Goal: Task Accomplishment & Management: Complete application form

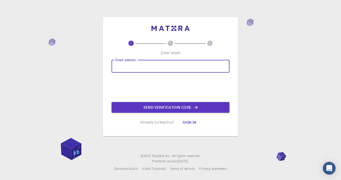
click at [145, 65] on input "Email address" at bounding box center [170, 66] width 118 height 13
type input "[EMAIL_ADDRESS][DOMAIN_NAME]"
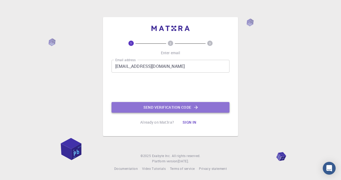
click at [163, 107] on button "Send verification code" at bounding box center [170, 107] width 118 height 11
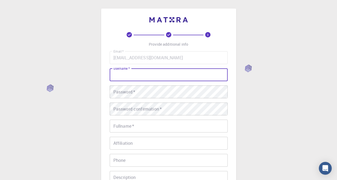
click at [181, 71] on input "username   *" at bounding box center [169, 75] width 118 height 13
type input "mehrshid97"
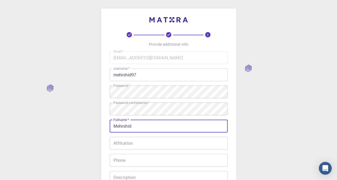
type input "Mehrshid"
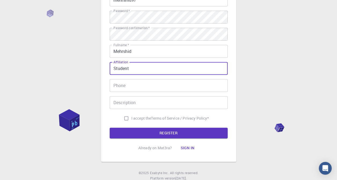
scroll to position [93, 0]
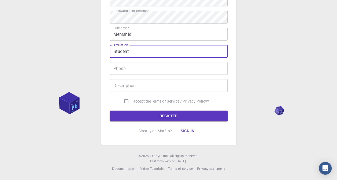
type input "Student"
click at [152, 102] on p "Terms of Service / Privacy Policy *" at bounding box center [180, 101] width 58 height 5
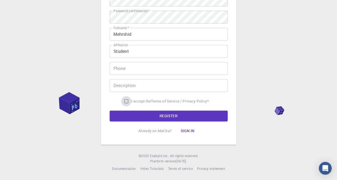
click at [123, 100] on input "I accept the Terms of Service / Privacy Policy *" at bounding box center [126, 101] width 10 height 10
checkbox input "true"
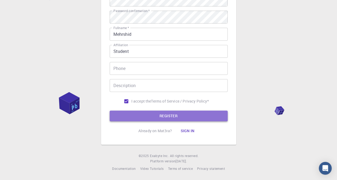
click at [137, 111] on button "REGISTER" at bounding box center [169, 116] width 118 height 11
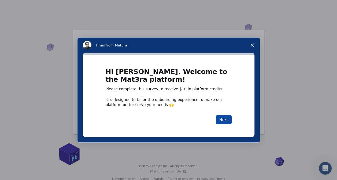
click at [222, 122] on button "Next" at bounding box center [224, 119] width 16 height 9
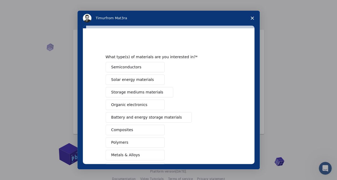
click at [155, 68] on span "Intercom messenger" at bounding box center [157, 67] width 4 height 4
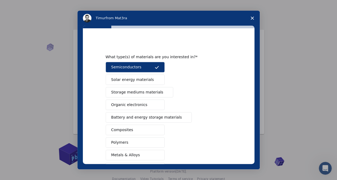
click at [140, 89] on button "Storage mediums materials" at bounding box center [139, 92] width 67 height 10
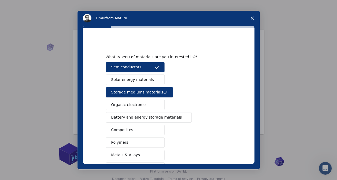
click at [147, 106] on button "Organic electronics" at bounding box center [135, 105] width 59 height 10
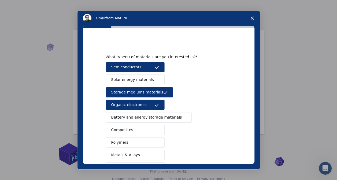
click at [136, 120] on button "Battery and energy storage materials" at bounding box center [149, 117] width 86 height 10
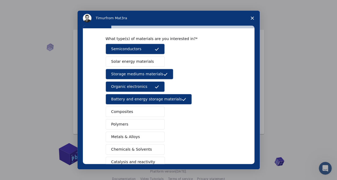
scroll to position [27, 0]
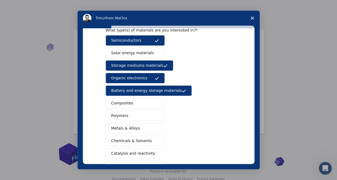
click at [139, 102] on button "Composites" at bounding box center [135, 103] width 59 height 10
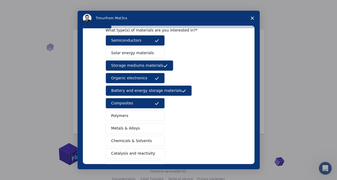
click at [139, 113] on button "Polymers" at bounding box center [135, 116] width 59 height 10
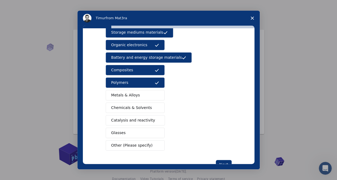
scroll to position [76, 0]
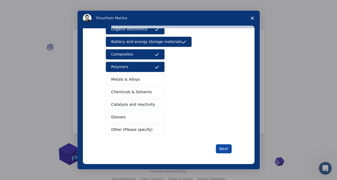
click at [222, 145] on button "Next" at bounding box center [224, 149] width 16 height 9
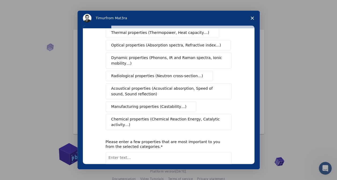
scroll to position [0, 0]
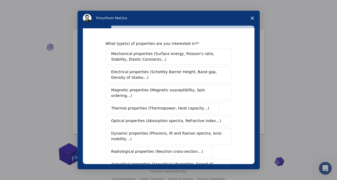
click at [161, 72] on span "Electrical properties (Schottky Barrier Height, Band gap, Density of States…)" at bounding box center [166, 74] width 111 height 11
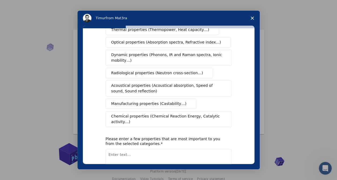
scroll to position [104, 0]
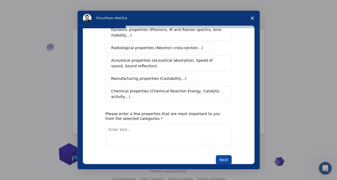
click at [222, 156] on button "Next" at bounding box center [224, 160] width 16 height 9
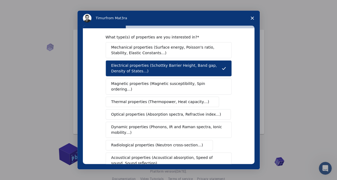
scroll to position [0, 0]
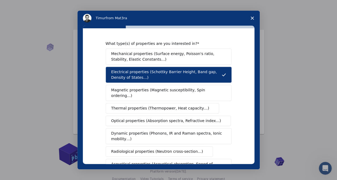
click at [141, 58] on span "Mechanical properties (Surface energy, Poisson's ratio, Stability, Elastic Cons…" at bounding box center [167, 56] width 112 height 11
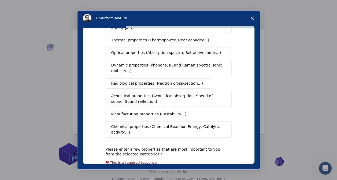
scroll to position [80, 0]
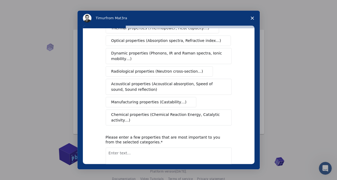
click at [152, 148] on textarea "Enter text..." at bounding box center [169, 159] width 126 height 22
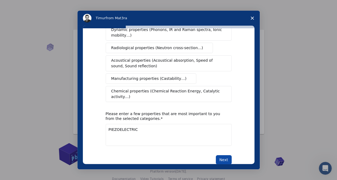
type textarea "PIEZOELECTRIC"
click at [222, 156] on button "Next" at bounding box center [224, 160] width 16 height 9
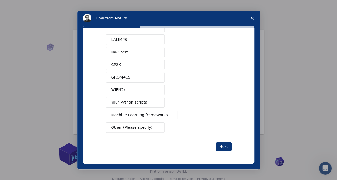
scroll to position [0, 0]
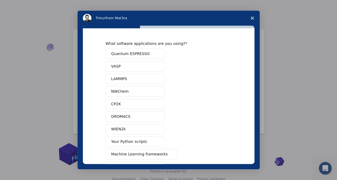
click at [134, 54] on span "Quantum ESPRESSO" at bounding box center [130, 54] width 38 height 6
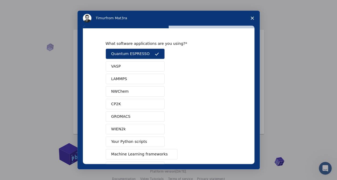
click at [132, 64] on button "VASP" at bounding box center [135, 66] width 59 height 10
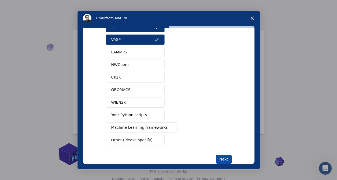
click at [218, 158] on button "Next" at bounding box center [224, 159] width 16 height 9
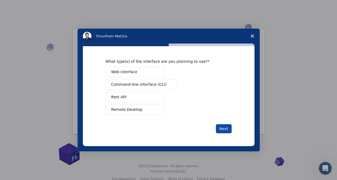
click at [224, 132] on button "Next" at bounding box center [224, 129] width 16 height 9
click at [131, 112] on span "Remote Desktop" at bounding box center [126, 110] width 31 height 6
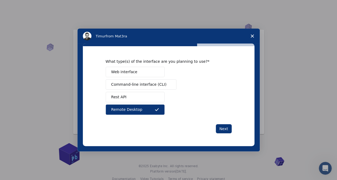
click at [135, 72] on button "Web interface" at bounding box center [135, 72] width 59 height 10
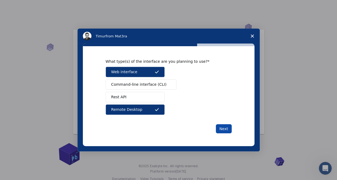
click at [221, 128] on button "Next" at bounding box center [224, 129] width 16 height 9
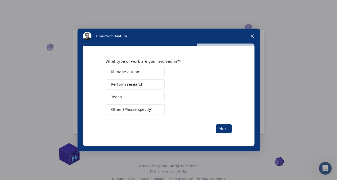
click at [134, 84] on span "Perform research" at bounding box center [127, 85] width 32 height 6
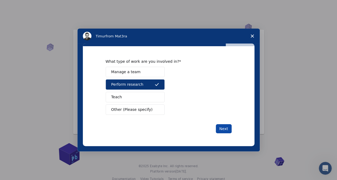
click at [228, 130] on button "Next" at bounding box center [224, 129] width 16 height 9
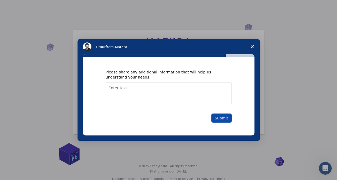
click at [217, 118] on button "Submit" at bounding box center [221, 118] width 20 height 9
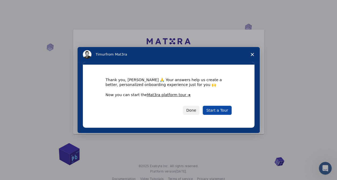
click at [213, 111] on link "Start a Tour" at bounding box center [216, 110] width 29 height 9
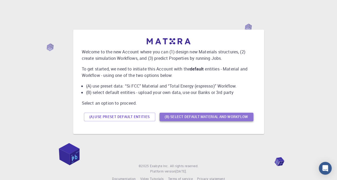
click at [190, 118] on button "(B) Select default material and workflow" at bounding box center [206, 117] width 94 height 9
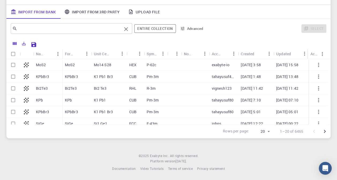
click at [61, 29] on input "text" at bounding box center [69, 28] width 104 height 7
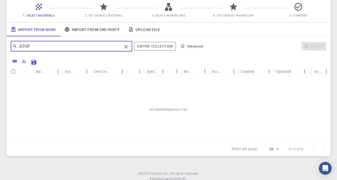
scroll to position [36, 0]
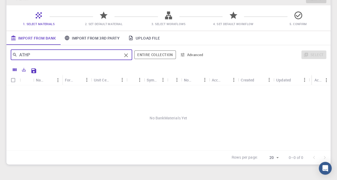
drag, startPoint x: 43, startPoint y: 51, endPoint x: 7, endPoint y: 55, distance: 36.1
click at [7, 55] on div "ATHP ​ Entire collection Advanced Select" at bounding box center [168, 54] width 324 height 19
type input "4"
type input "(ATHP)"
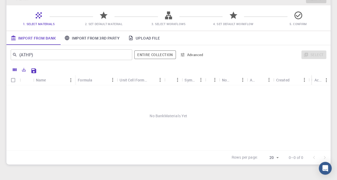
click at [237, 64] on div "(ATHP) ​ Entire collection Advanced Select" at bounding box center [168, 54] width 324 height 19
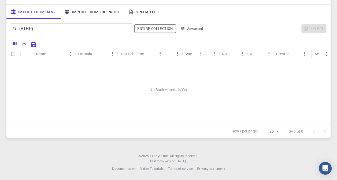
scroll to position [0, 0]
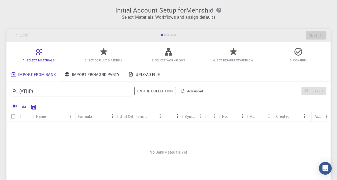
click at [148, 75] on link "Upload File" at bounding box center [144, 74] width 40 height 14
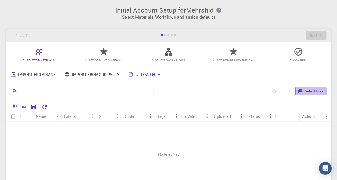
click at [312, 88] on button "Select files" at bounding box center [310, 91] width 31 height 9
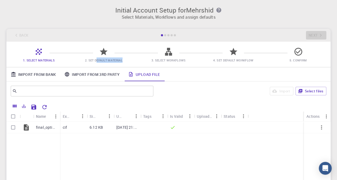
drag, startPoint x: 97, startPoint y: 61, endPoint x: 137, endPoint y: 65, distance: 39.8
click at [137, 65] on div "1. Select Materials 2. Set Default Material 3. Select Workflows 4. Set Default …" at bounding box center [168, 54] width 324 height 25
drag, startPoint x: 137, startPoint y: 65, endPoint x: 110, endPoint y: 63, distance: 26.8
click at [110, 63] on div "1. Select Materials 2. Set Default Material 3. Select Workflows 4. Set Default …" at bounding box center [168, 54] width 324 height 25
click at [128, 129] on p "Aug 7, 2025, 21:10 PM" at bounding box center [126, 127] width 21 height 5
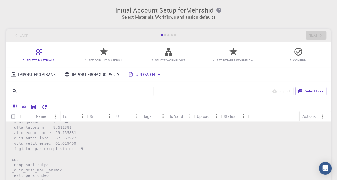
scroll to position [107, 0]
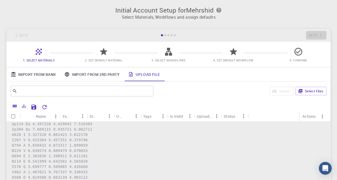
click at [308, 32] on div "Back Next" at bounding box center [168, 35] width 324 height 13
click at [104, 51] on icon at bounding box center [104, 51] width 8 height 7
click at [93, 79] on link "Import From 3rd Party" at bounding box center [91, 74] width 63 height 14
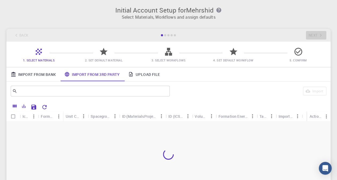
click at [36, 75] on link "Import From Bank" at bounding box center [33, 74] width 54 height 14
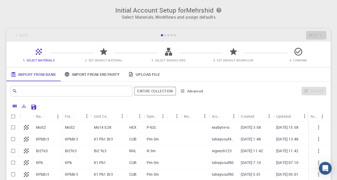
click at [88, 73] on link "Import From 3rd Party" at bounding box center [91, 74] width 63 height 14
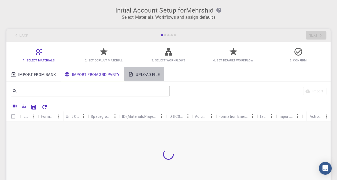
click at [147, 76] on link "Upload File" at bounding box center [144, 74] width 40 height 14
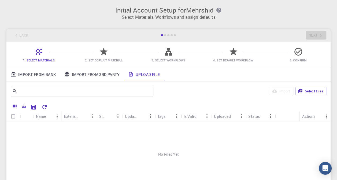
click at [78, 72] on link "Import From 3rd Party" at bounding box center [91, 74] width 63 height 14
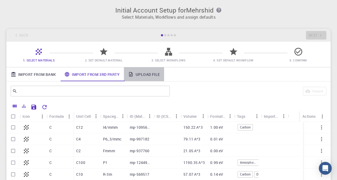
click at [135, 75] on link "Upload File" at bounding box center [144, 74] width 40 height 14
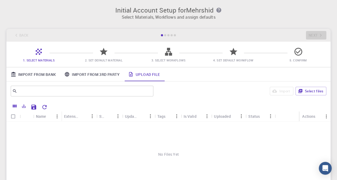
click at [85, 76] on link "Import From 3rd Party" at bounding box center [91, 74] width 63 height 14
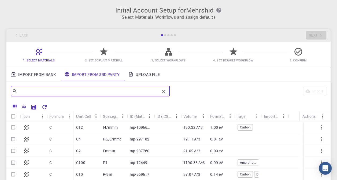
click at [81, 93] on input "text" at bounding box center [88, 91] width 142 height 7
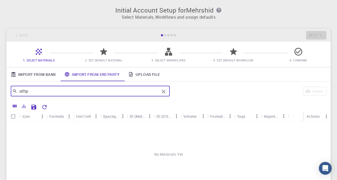
scroll to position [27, 0]
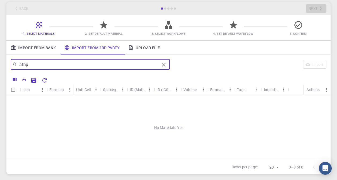
drag, startPoint x: 29, startPoint y: 61, endPoint x: -1, endPoint y: 68, distance: 30.8
click at [0, 68] on html "Initial Account Setup for Mehrshid Select Materials, Workflows and assign defau…" at bounding box center [168, 94] width 337 height 243
click at [0, 65] on html "Initial Account Setup for Mehrshid Select Materials, Workflows and assign defau…" at bounding box center [168, 94] width 337 height 243
click at [22, 64] on input "4amino" at bounding box center [88, 64] width 142 height 7
type input "4-amino"
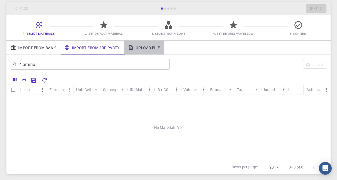
click at [136, 50] on link "Upload File" at bounding box center [144, 48] width 40 height 14
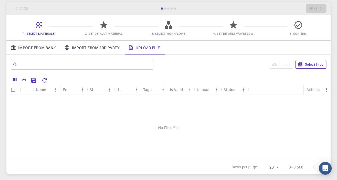
click at [307, 63] on button "Select files" at bounding box center [310, 64] width 31 height 9
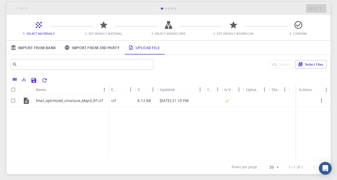
scroll to position [0, 0]
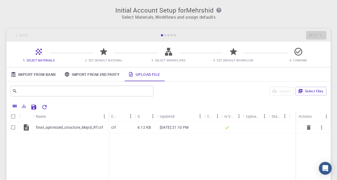
click at [10, 127] on input "Select row" at bounding box center [13, 128] width 10 height 10
checkbox input "true"
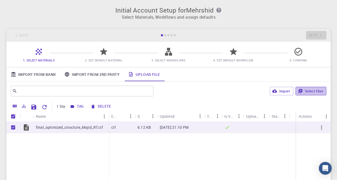
click at [318, 94] on button "Select files" at bounding box center [310, 91] width 31 height 9
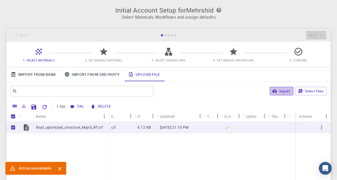
click at [279, 92] on button "Import" at bounding box center [280, 91] width 23 height 9
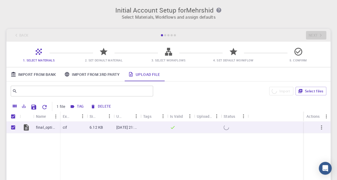
checkbox input "false"
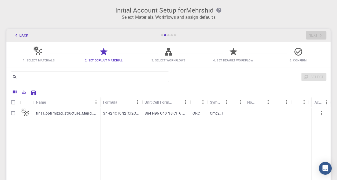
click at [129, 116] on div "SnH24C10N2(Cl2O)2" at bounding box center [121, 114] width 42 height 12
checkbox input "true"
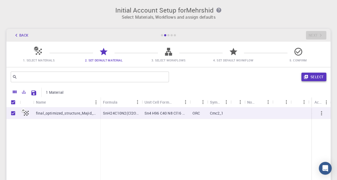
click at [313, 74] on button "Select" at bounding box center [313, 77] width 25 height 9
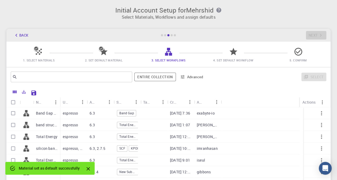
click at [317, 34] on div "Back Next" at bounding box center [168, 35] width 324 height 13
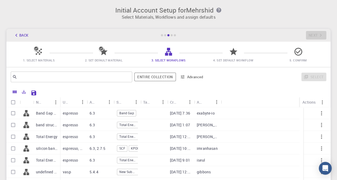
click at [38, 114] on p "Band Gap (LDA)" at bounding box center [46, 113] width 21 height 5
checkbox input "true"
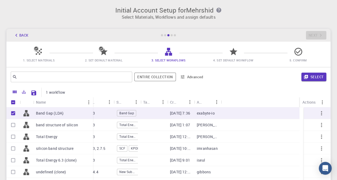
drag, startPoint x: 59, startPoint y: 99, endPoint x: 92, endPoint y: 104, distance: 33.4
click at [92, 104] on div "Name" at bounding box center [93, 102] width 5 height 10
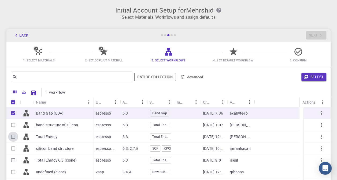
click at [13, 137] on input "Select row" at bounding box center [13, 137] width 10 height 10
checkbox input "true"
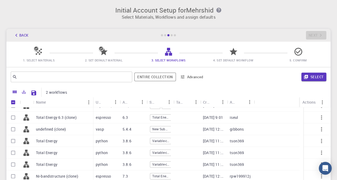
scroll to position [54, 0]
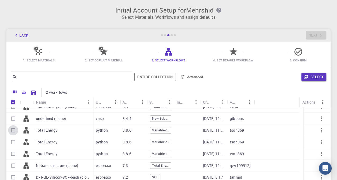
click at [12, 130] on input "Select row" at bounding box center [13, 131] width 10 height 10
checkbox input "true"
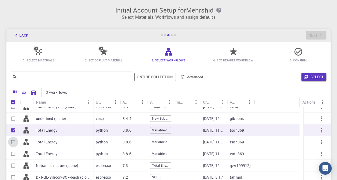
click at [11, 141] on input "Select row" at bounding box center [13, 142] width 10 height 10
checkbox input "true"
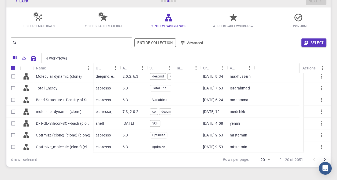
scroll to position [27, 0]
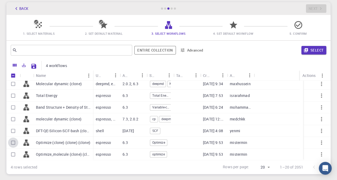
click at [14, 141] on input "Select row" at bounding box center [13, 143] width 10 height 10
checkbox input "true"
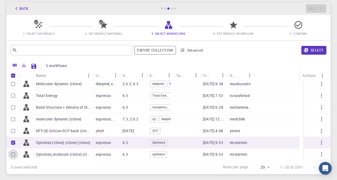
click at [10, 153] on input "Select row" at bounding box center [13, 155] width 10 height 10
checkbox input "true"
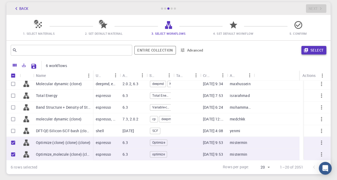
click at [307, 49] on icon "button" at bounding box center [305, 50] width 4 height 4
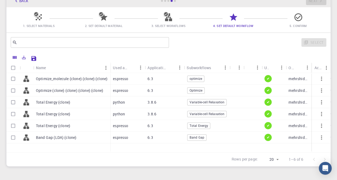
scroll to position [63, 0]
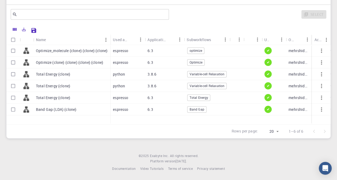
click at [13, 52] on input "Select row" at bounding box center [13, 51] width 10 height 10
checkbox input "true"
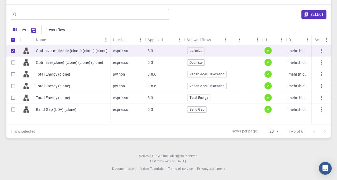
click at [12, 61] on input "Select row" at bounding box center [13, 63] width 10 height 10
checkbox input "true"
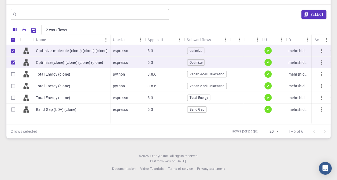
click at [12, 74] on input "Select row" at bounding box center [13, 74] width 10 height 10
checkbox input "true"
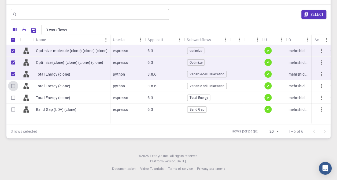
click at [13, 87] on input "Select row" at bounding box center [13, 86] width 10 height 10
checkbox input "true"
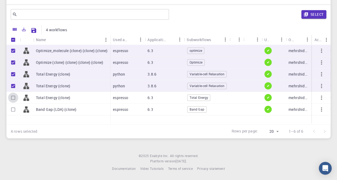
click at [12, 97] on input "Select row" at bounding box center [13, 98] width 10 height 10
checkbox input "true"
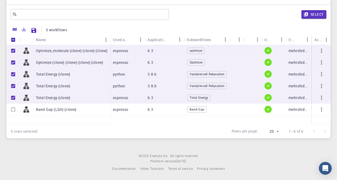
click at [11, 110] on input "Select row" at bounding box center [13, 110] width 10 height 10
checkbox input "true"
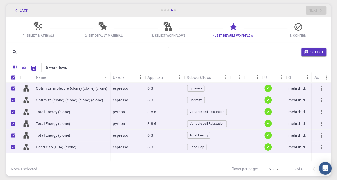
scroll to position [0, 0]
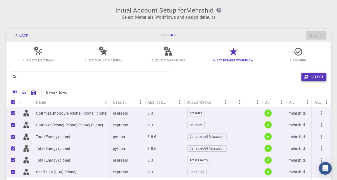
click at [318, 77] on button "Select" at bounding box center [313, 77] width 25 height 9
checkbox input "false"
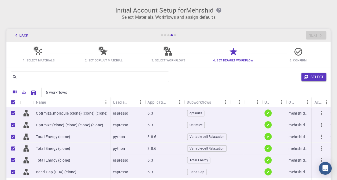
checkbox input "false"
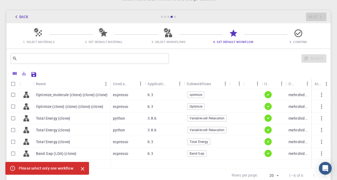
scroll to position [27, 0]
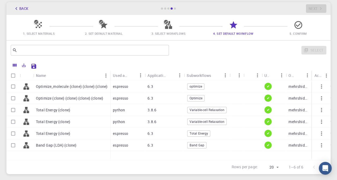
click at [15, 148] on input "Select row" at bounding box center [13, 146] width 10 height 10
checkbox input "true"
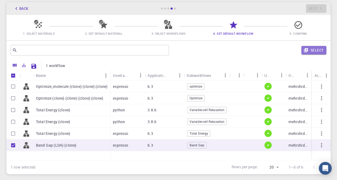
click at [313, 49] on button "Select" at bounding box center [313, 50] width 25 height 9
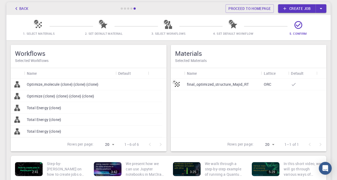
click at [294, 7] on link "Create job" at bounding box center [296, 8] width 37 height 9
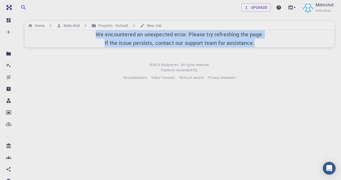
drag, startPoint x: 145, startPoint y: 40, endPoint x: 319, endPoint y: 48, distance: 174.5
click at [319, 48] on div "Upgrade Mehrshid Individual Home Mehrshid Projects - Default New Job We encount…" at bounding box center [179, 44] width 322 height 89
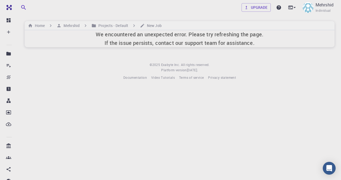
drag, startPoint x: 319, startPoint y: 48, endPoint x: 277, endPoint y: 87, distance: 57.6
click at [277, 87] on div "Upgrade Mehrshid Individual Home Mehrshid Projects - Default New Job We encount…" at bounding box center [179, 44] width 322 height 89
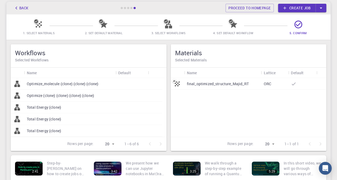
scroll to position [22, 0]
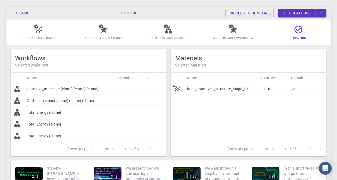
click at [207, 90] on p "final_optimized_structure_Majid_RT" at bounding box center [218, 88] width 62 height 5
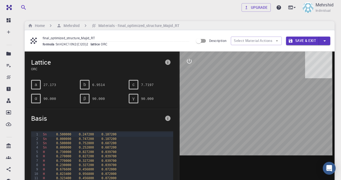
click at [303, 91] on div at bounding box center [256, 135] width 155 height 167
click at [81, 124] on div "Basis" at bounding box center [102, 118] width 150 height 17
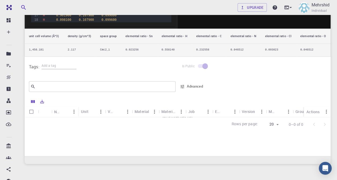
scroll to position [161, 0]
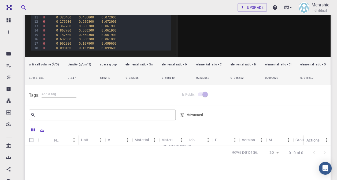
click at [205, 91] on span at bounding box center [202, 94] width 16 height 10
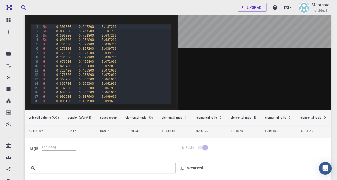
scroll to position [108, 0]
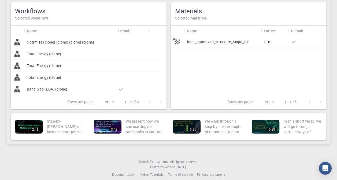
scroll to position [76, 0]
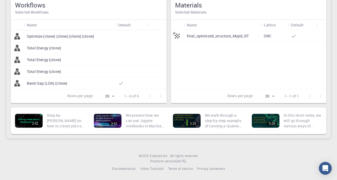
click at [36, 70] on p "Total Energy (clone)" at bounding box center [44, 71] width 34 height 5
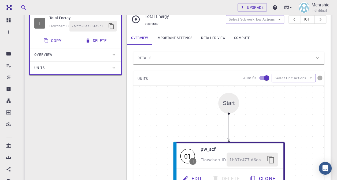
scroll to position [54, 0]
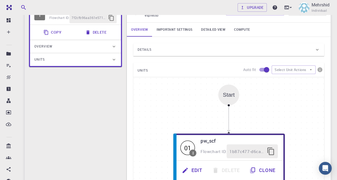
click at [228, 91] on div "Start" at bounding box center [228, 95] width 21 height 21
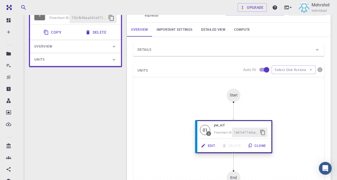
click at [257, 148] on button "Clone" at bounding box center [256, 146] width 25 height 10
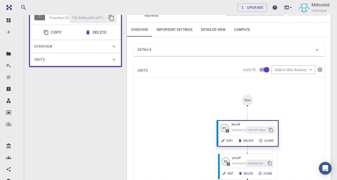
click at [246, 141] on button "Delete" at bounding box center [245, 141] width 21 height 8
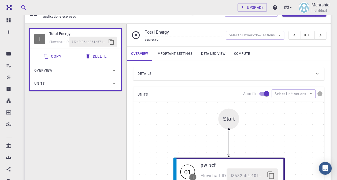
scroll to position [0, 0]
